Goal: Information Seeking & Learning: Learn about a topic

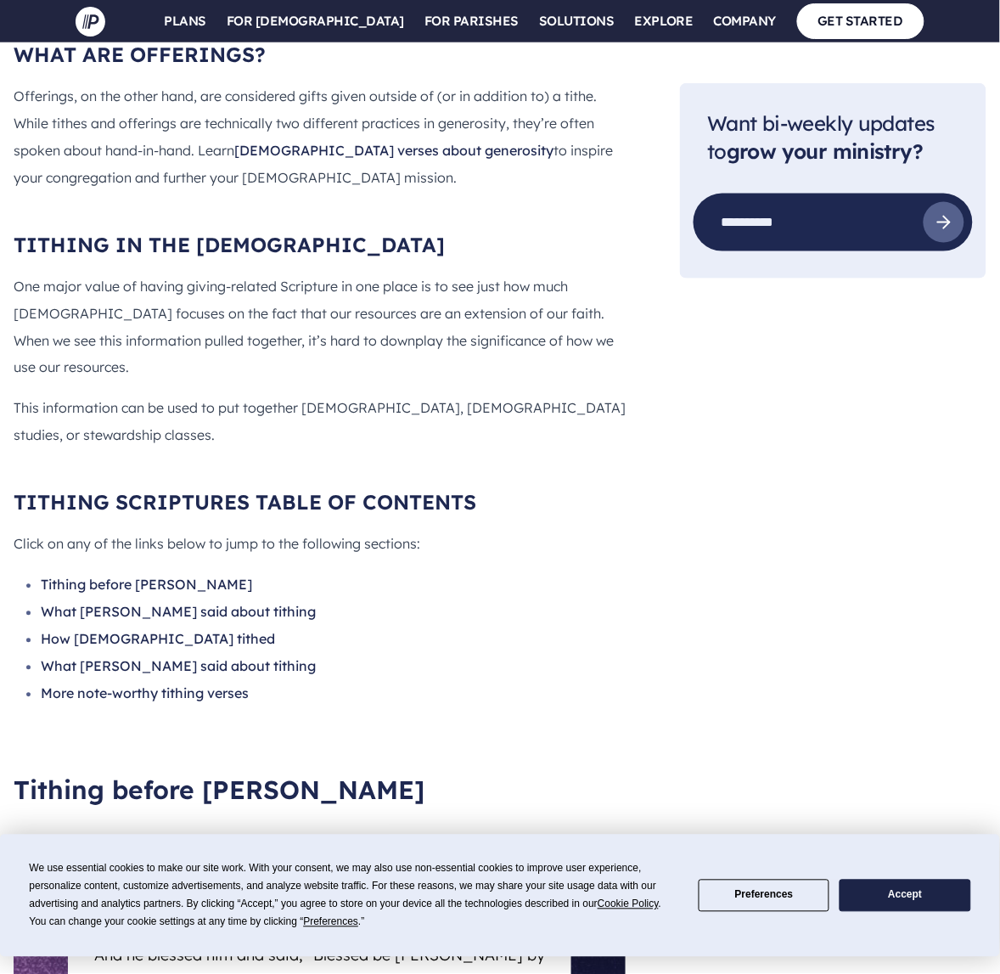
scroll to position [3460, 0]
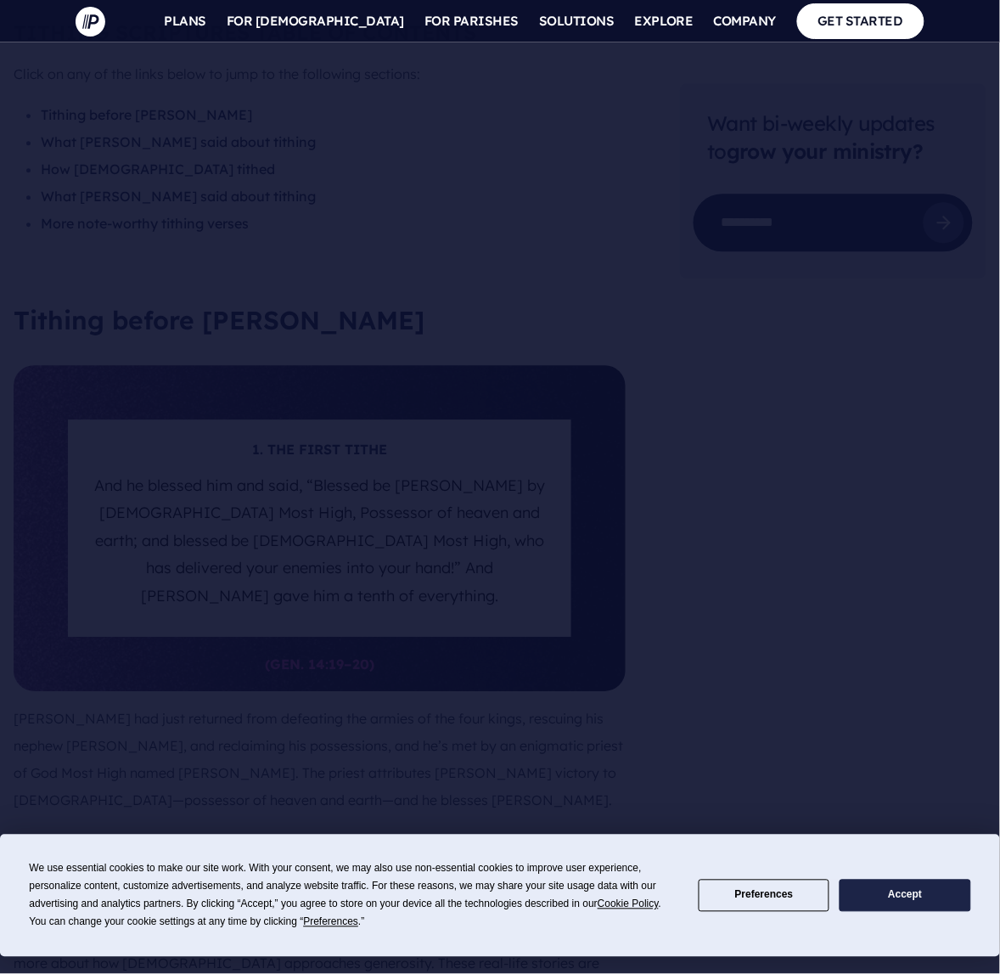
click at [800, 13] on nav "SEARCH SIGN IN" at bounding box center [500, 21] width 1000 height 42
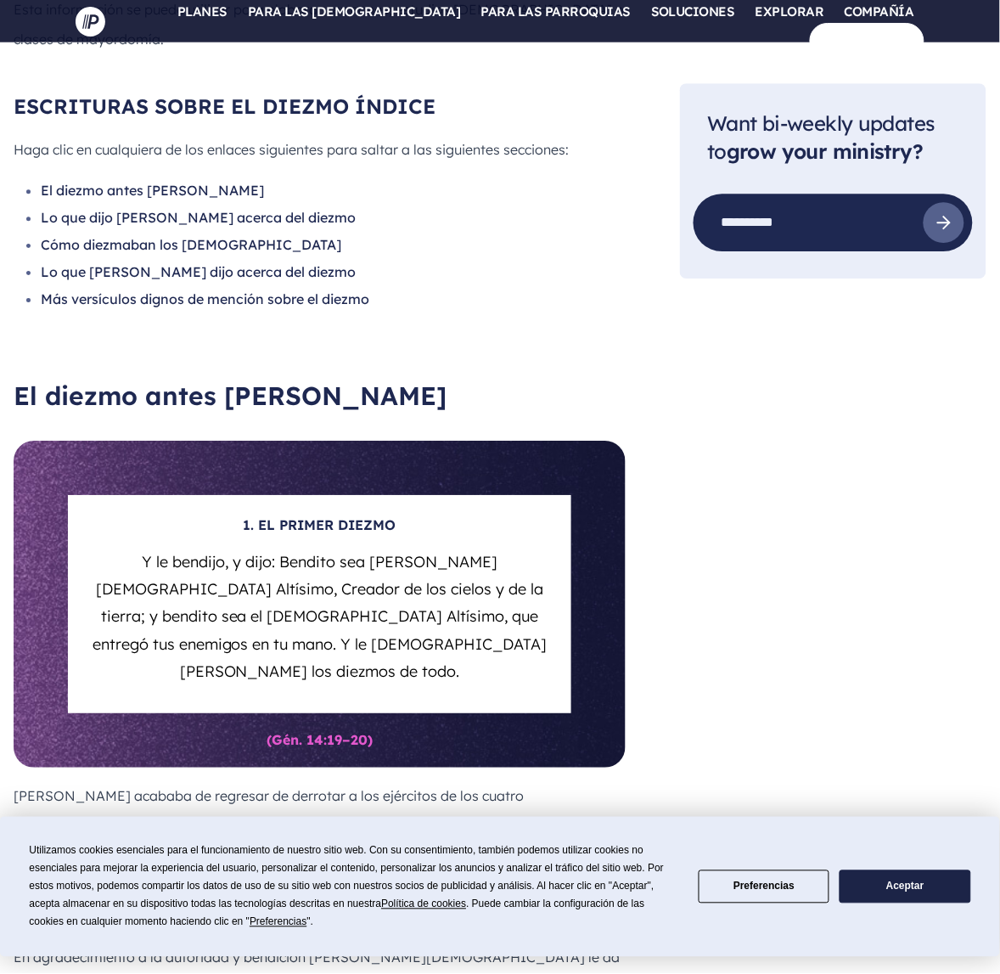
scroll to position [3749, 0]
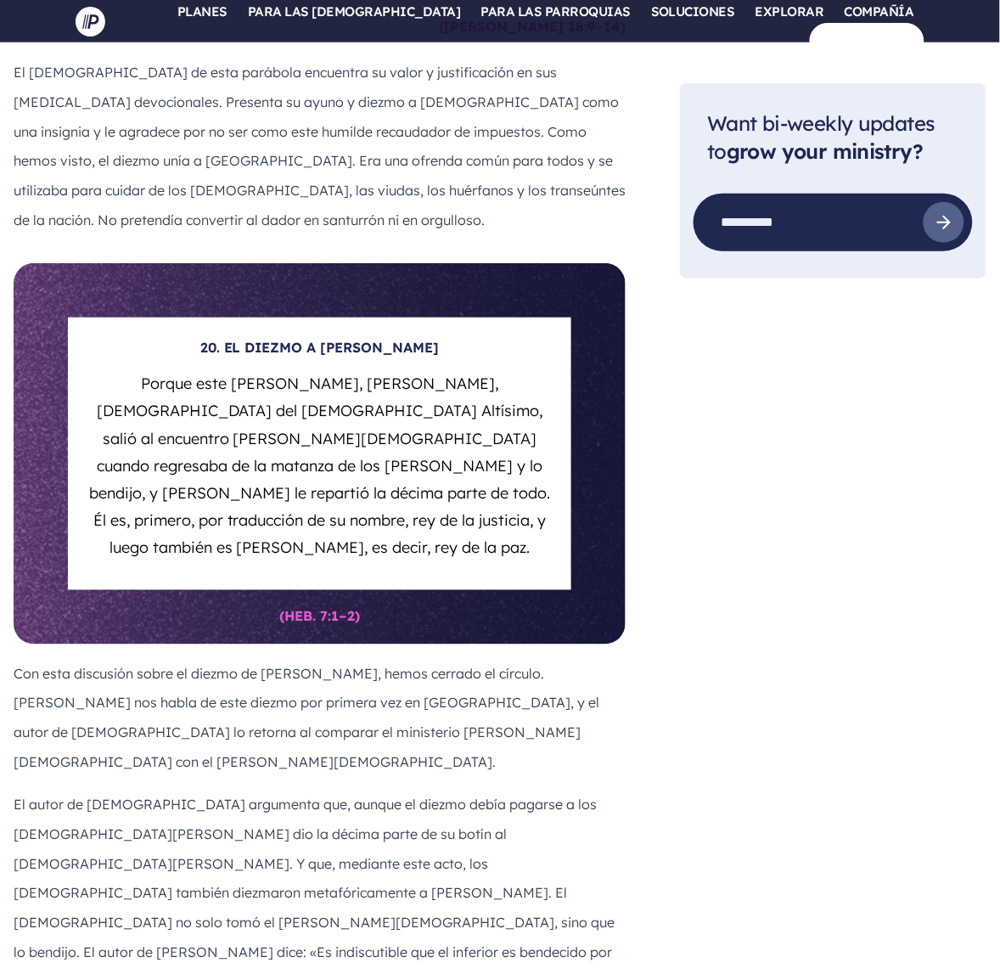
scroll to position [15955, 0]
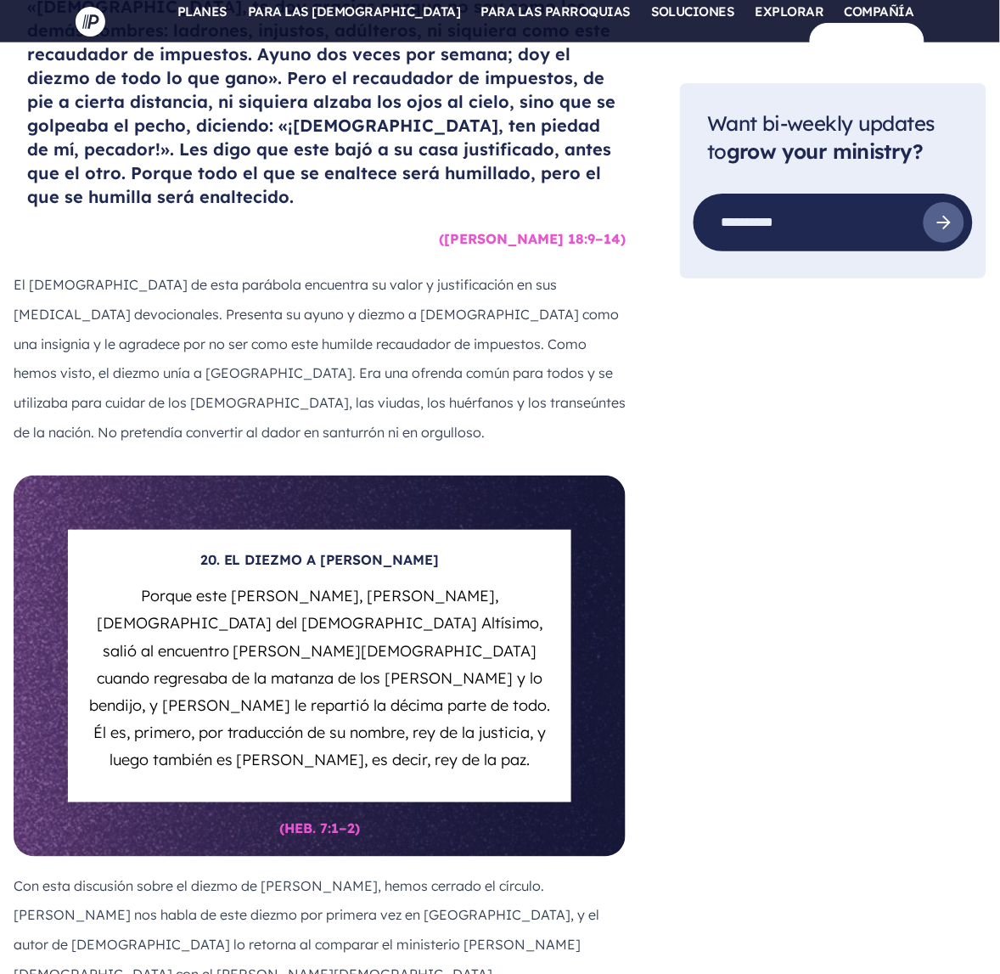
drag, startPoint x: 543, startPoint y: 399, endPoint x: 40, endPoint y: 380, distance: 503.8
copy li "([DEMOGRAPHIC_DATA] 8:18) Acuérdate de [DEMOGRAPHIC_DATA] tu [DEMOGRAPHIC_DATA]…"
click at [146, 153] on section at bounding box center [500, 487] width 1000 height 974
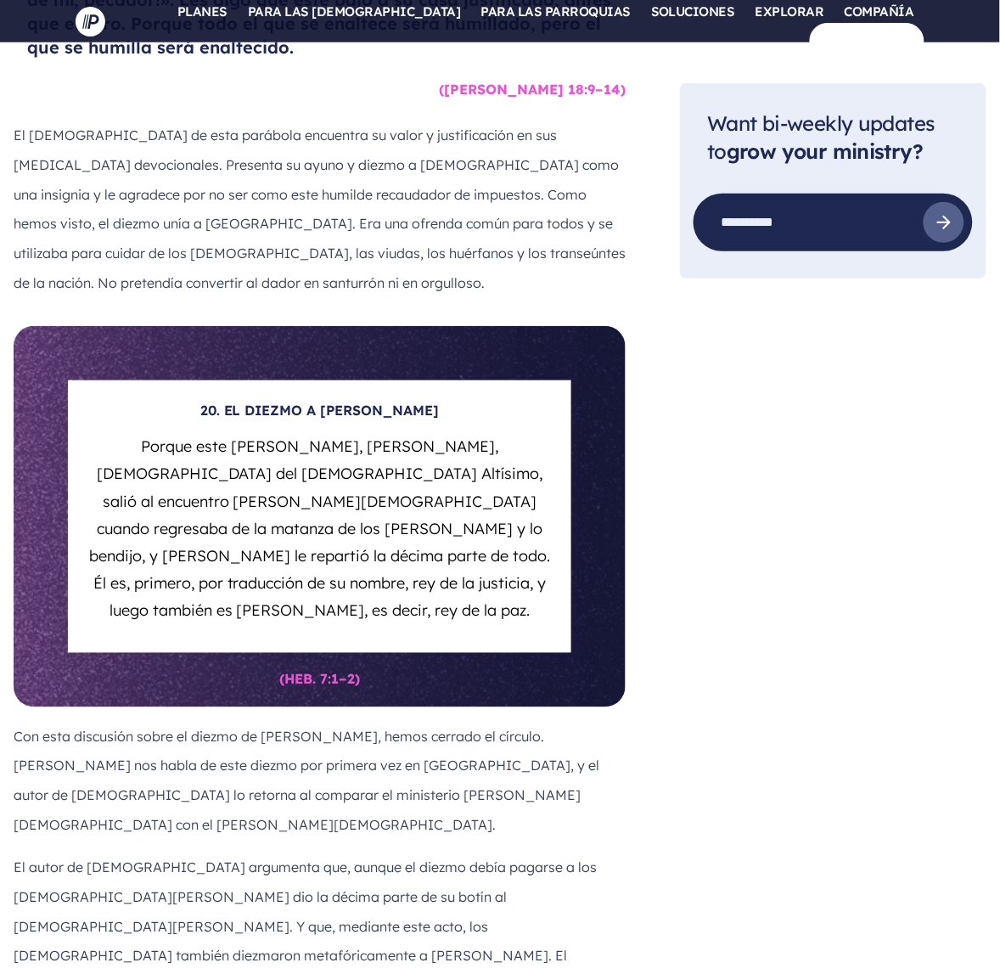
scroll to position [16168, 0]
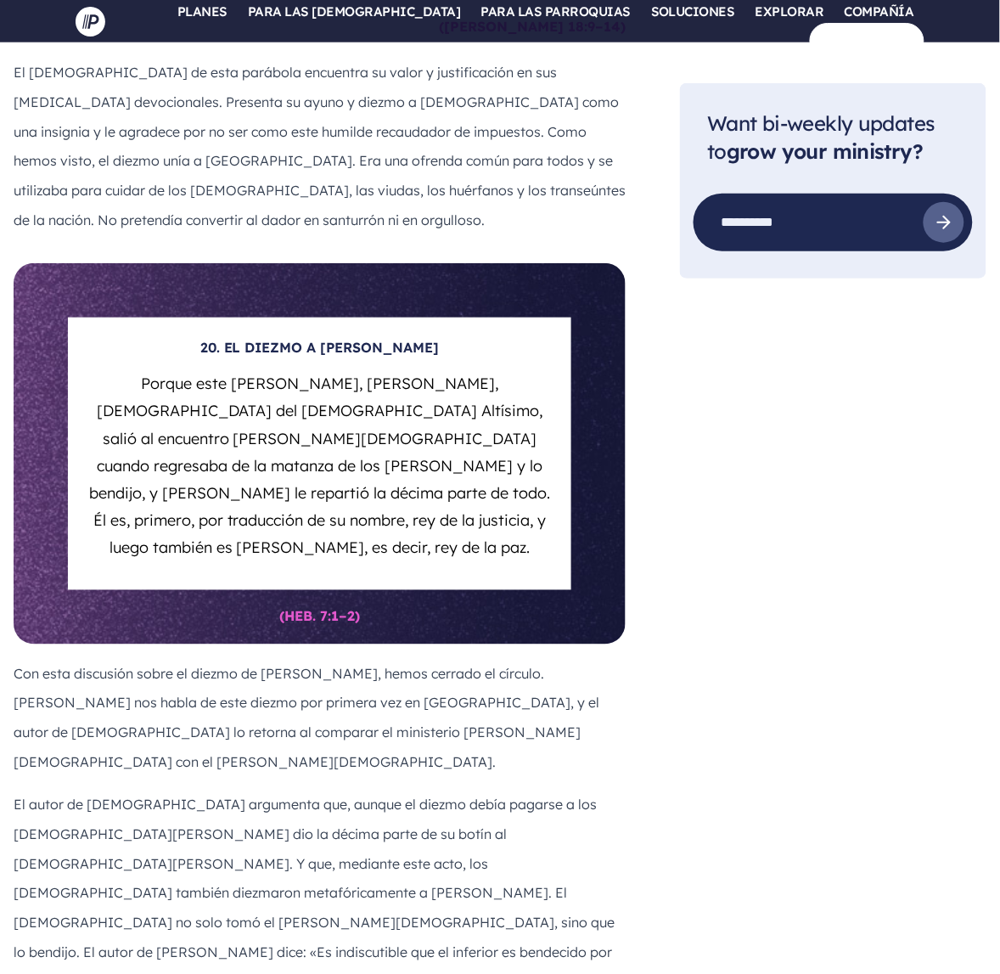
drag, startPoint x: 248, startPoint y: 408, endPoint x: 329, endPoint y: 353, distance: 98.4
copy font "No se presentarán ante el Señor con las manos vacías. Cada uno dará según sus p…"
drag, startPoint x: 198, startPoint y: 297, endPoint x: 42, endPoint y: 307, distance: 155.7
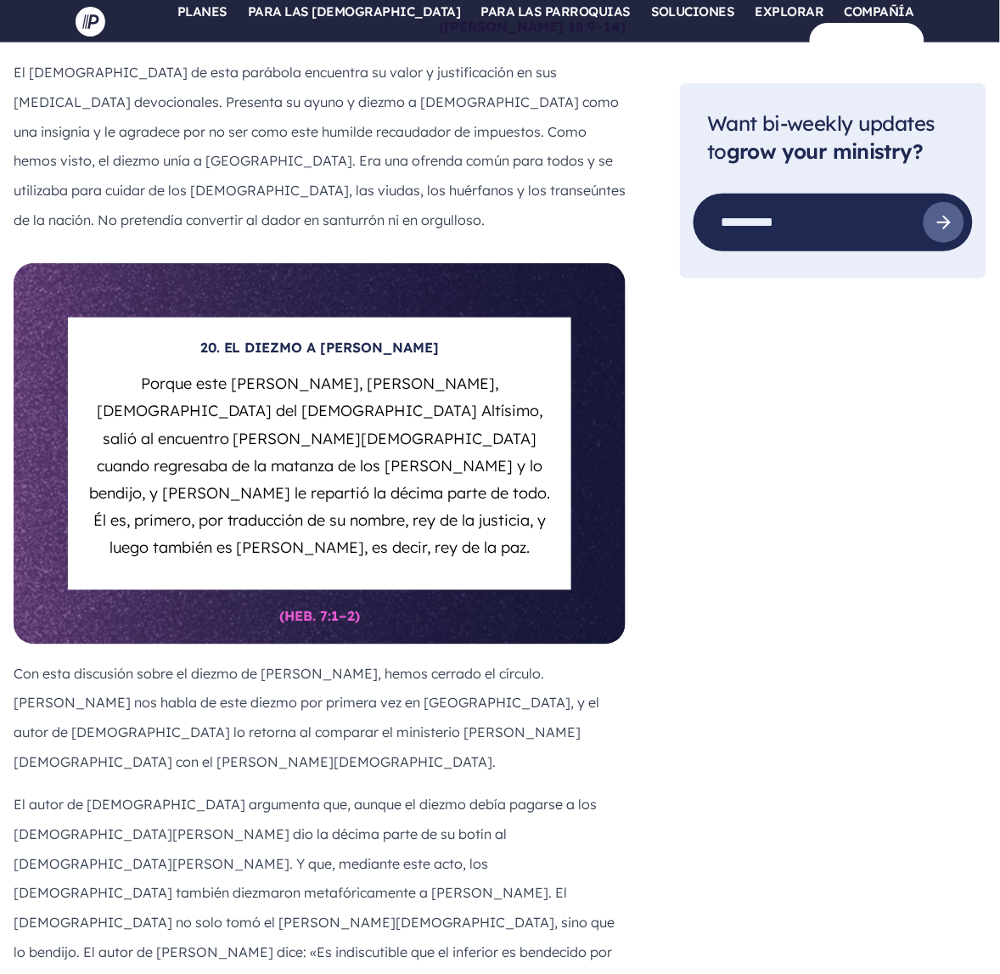
copy font "([DEMOGRAPHIC_DATA] 16:16-17)"
drag, startPoint x: 269, startPoint y: 842, endPoint x: 23, endPoint y: 626, distance: 327.9
copy li "(1 Crónicas 29:9-12) Entonces el pueblo se regocijó porque habían dado voluntar…"
